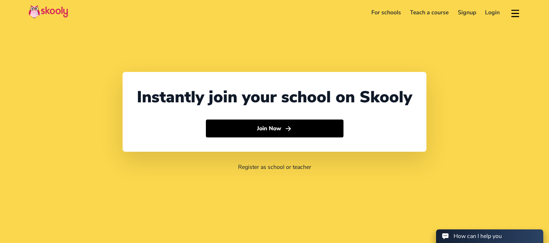
select select "61"
select select "[GEOGRAPHIC_DATA]"
select select "[GEOGRAPHIC_DATA]/[GEOGRAPHIC_DATA]"
click at [491, 13] on link "Login" at bounding box center [493, 12] width 24 height 11
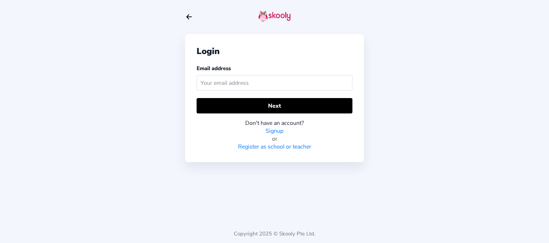
click at [315, 87] on input "text" at bounding box center [275, 82] width 156 height 15
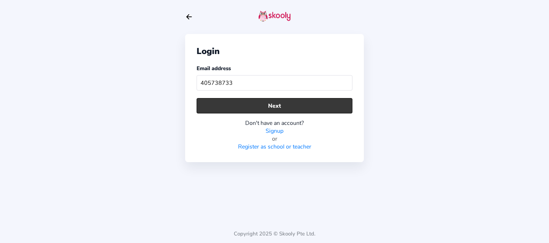
type input "405738733"
click at [303, 105] on button "Next" at bounding box center [275, 105] width 156 height 15
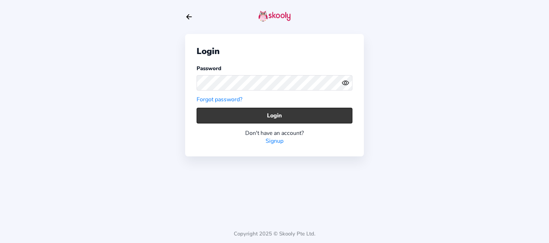
click at [277, 115] on button "Login" at bounding box center [275, 115] width 156 height 15
